Goal: Information Seeking & Learning: Compare options

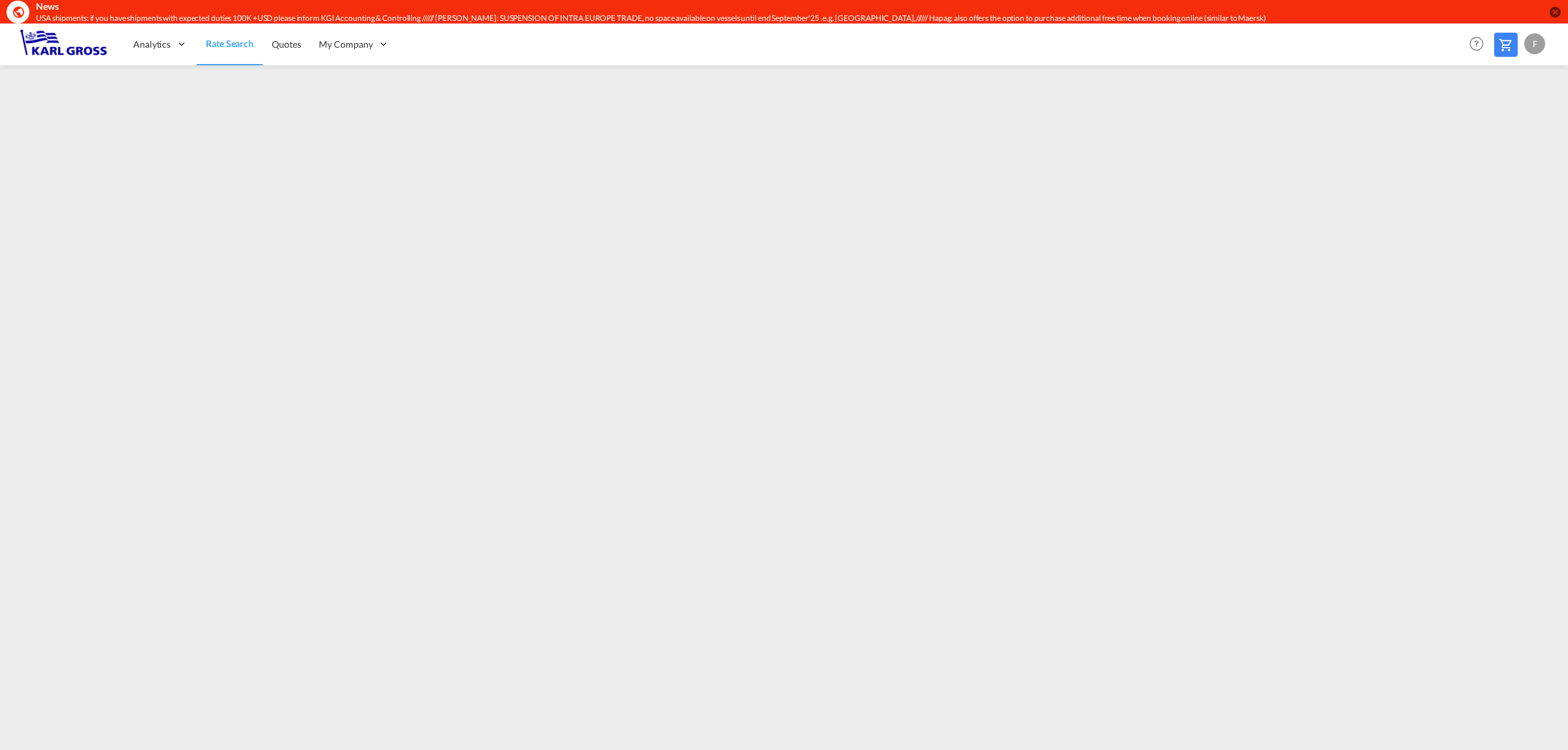
click at [226, 41] on span "Rate Search" at bounding box center [229, 43] width 48 height 11
